Goal: Navigation & Orientation: Find specific page/section

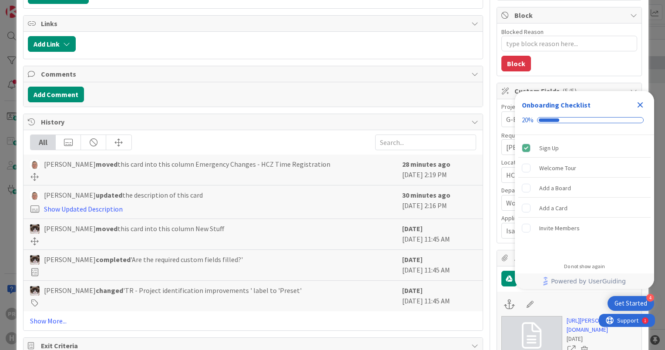
scroll to position [44, 0]
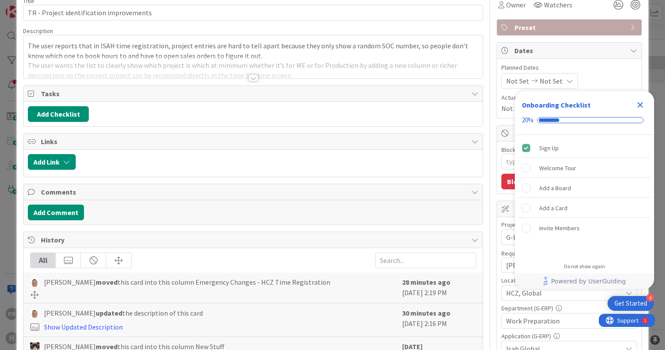
click at [249, 77] on div at bounding box center [254, 77] width 10 height 7
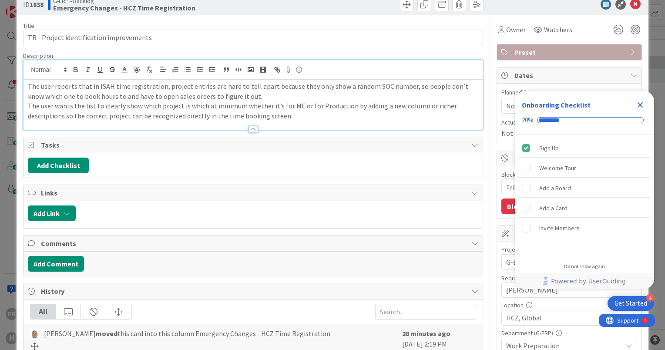
scroll to position [0, 0]
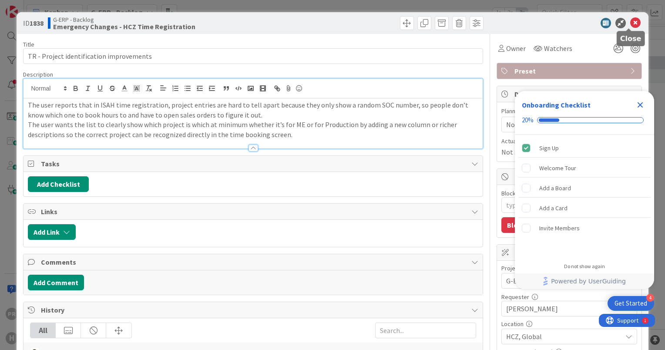
click at [630, 21] on icon at bounding box center [635, 23] width 10 height 10
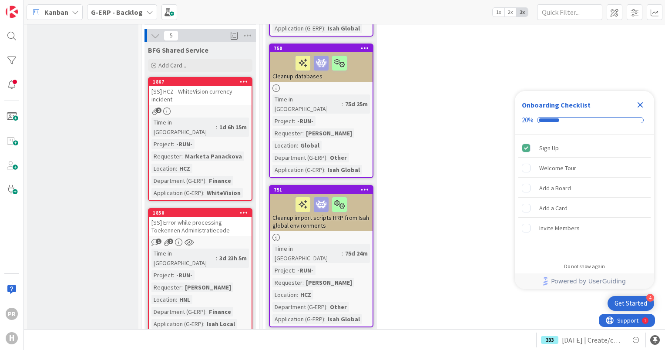
scroll to position [1001, 0]
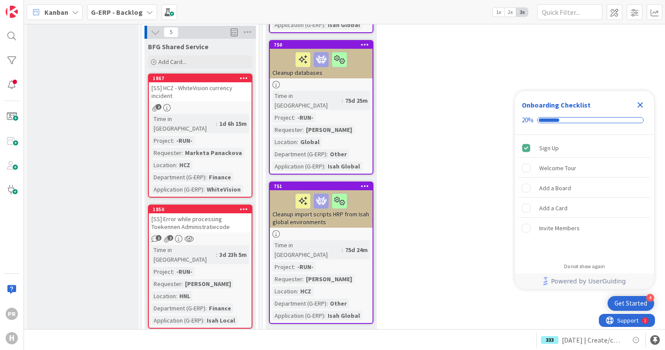
click at [186, 213] on div "[SS] Error while processing Toekennen Administratiecode" at bounding box center [200, 222] width 103 height 19
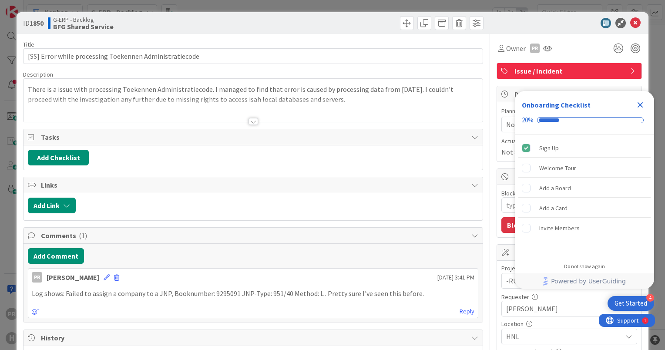
type textarea "x"
click at [630, 22] on icon at bounding box center [635, 23] width 10 height 10
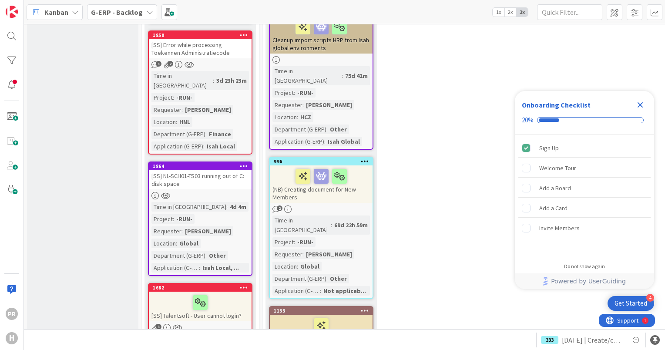
scroll to position [1350, 0]
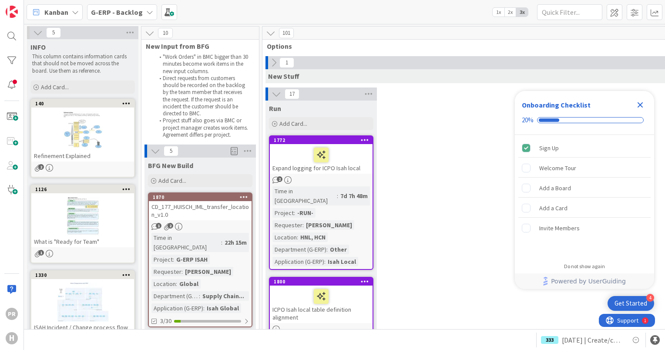
scroll to position [1350, 0]
